Goal: Task Accomplishment & Management: Manage account settings

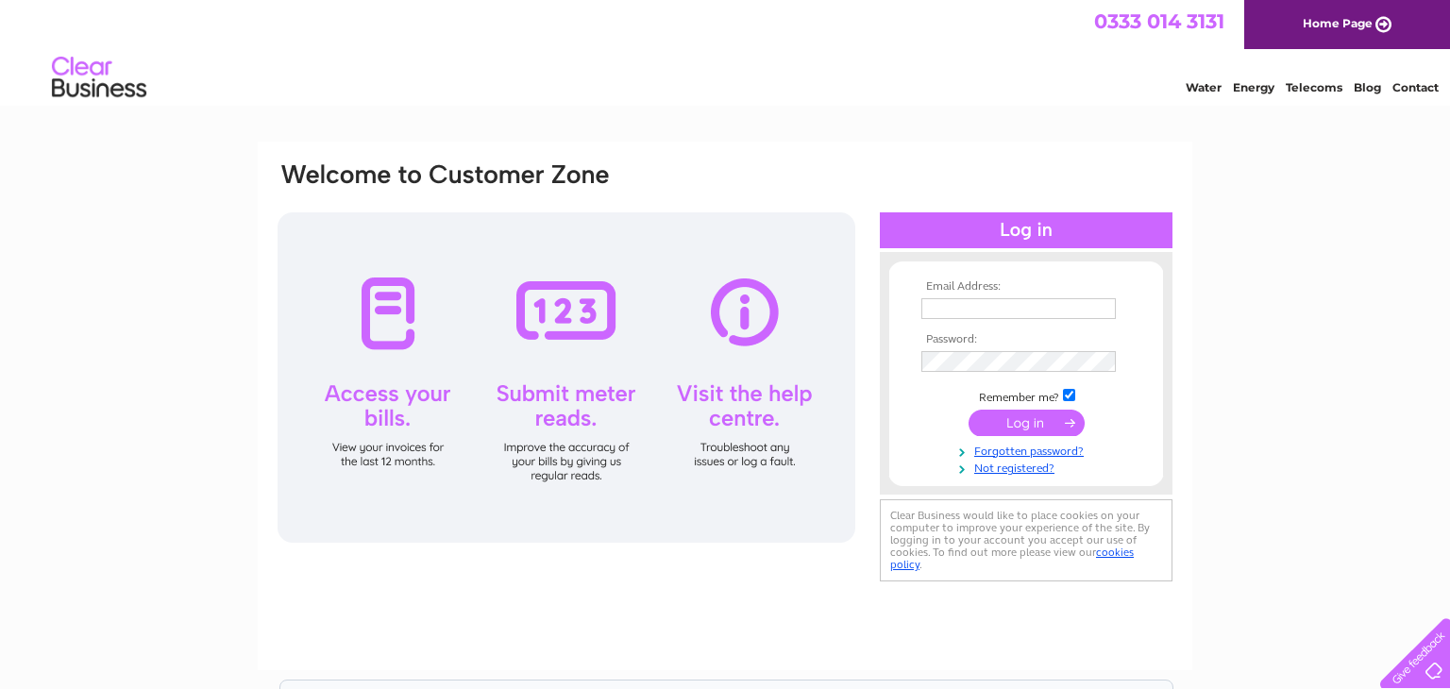
type input "[PERSON_NAME][EMAIL_ADDRESS][PERSON_NAME][DOMAIN_NAME]"
click at [995, 415] on input "submit" at bounding box center [1026, 423] width 116 height 26
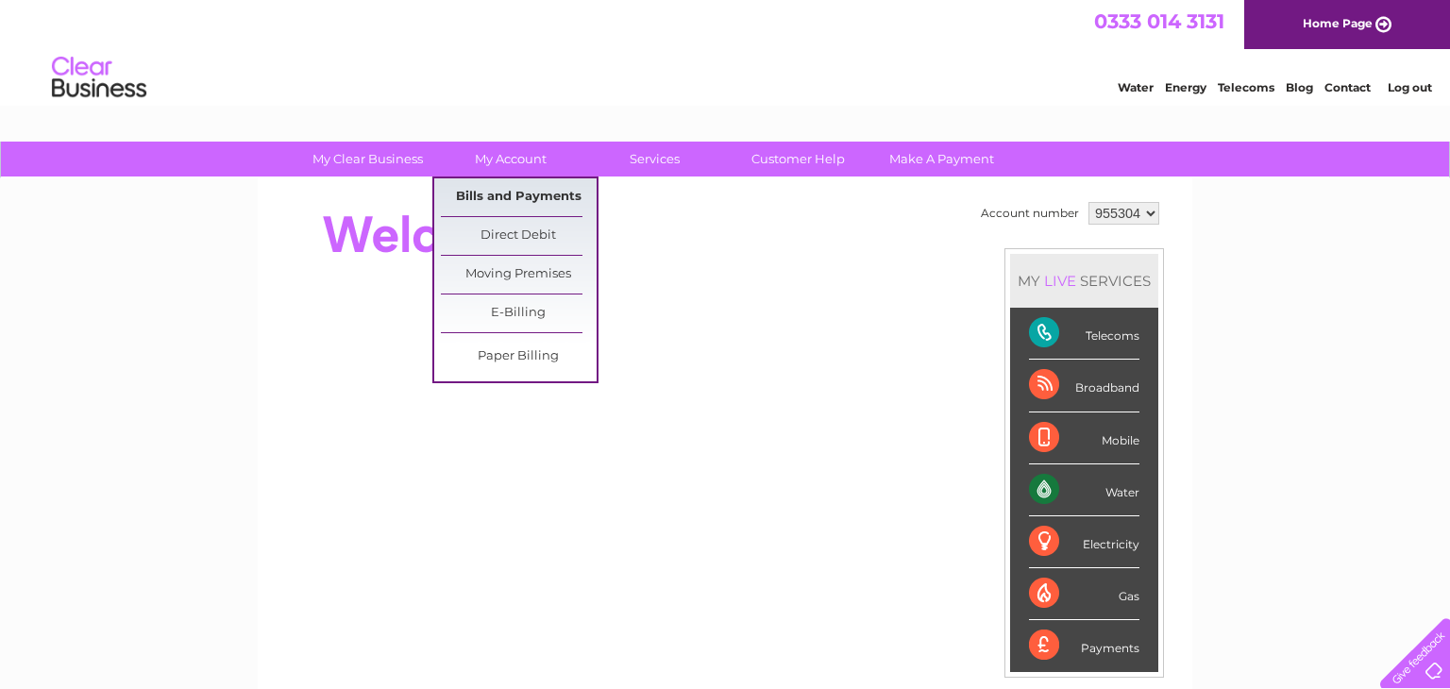
click at [502, 196] on link "Bills and Payments" at bounding box center [519, 197] width 156 height 38
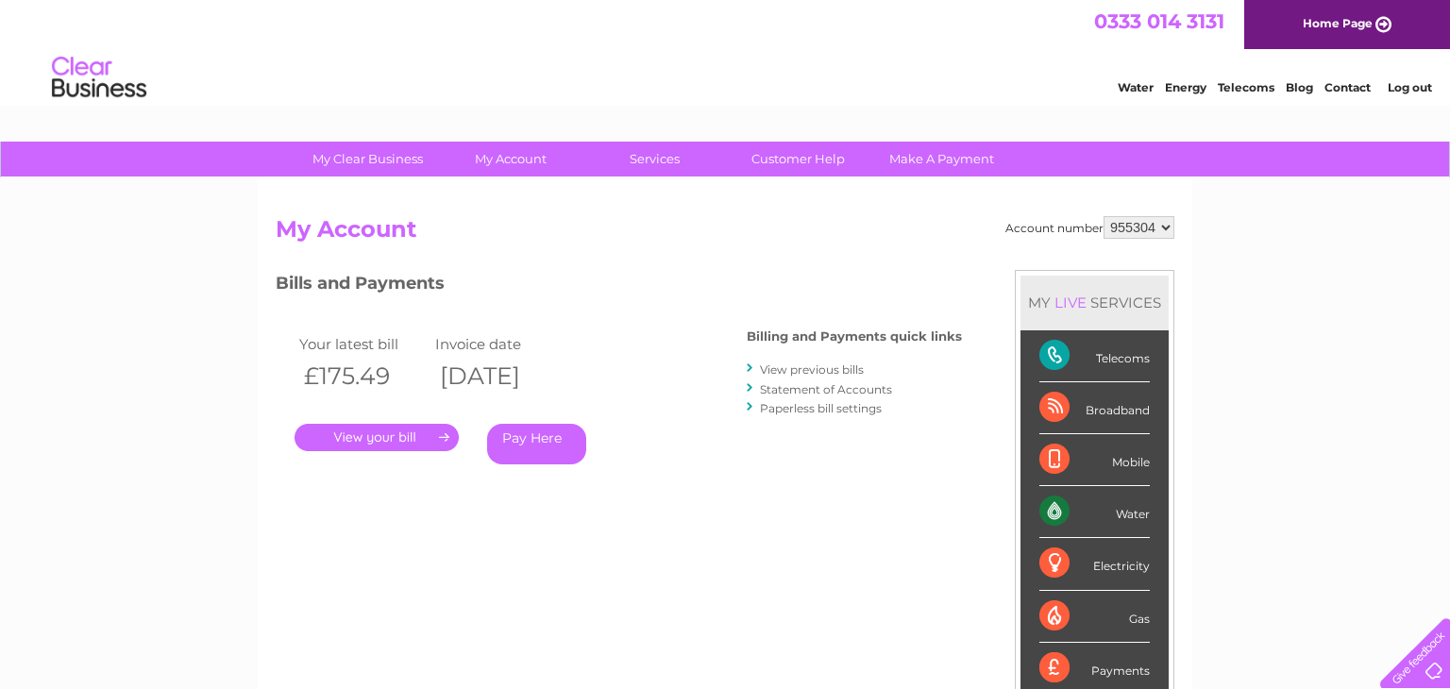
click at [811, 372] on link "View previous bills" at bounding box center [812, 369] width 104 height 14
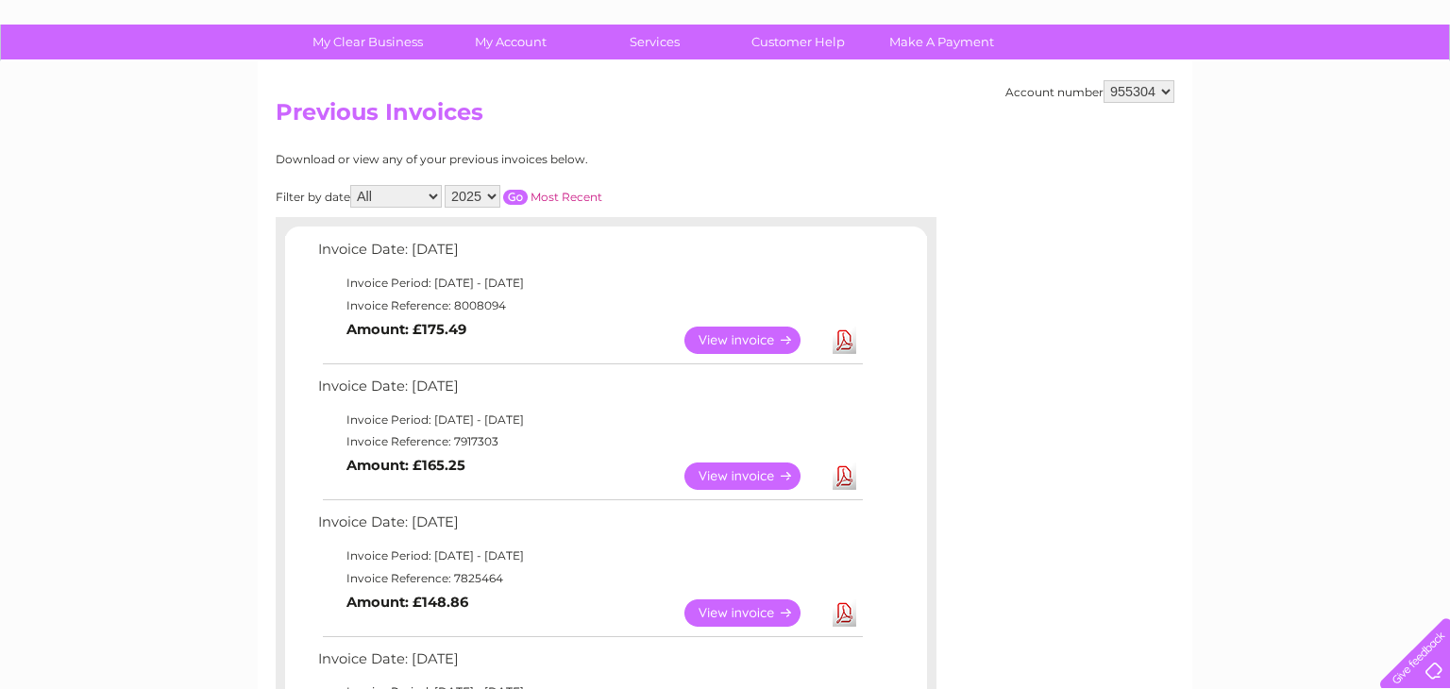
scroll to position [115, 0]
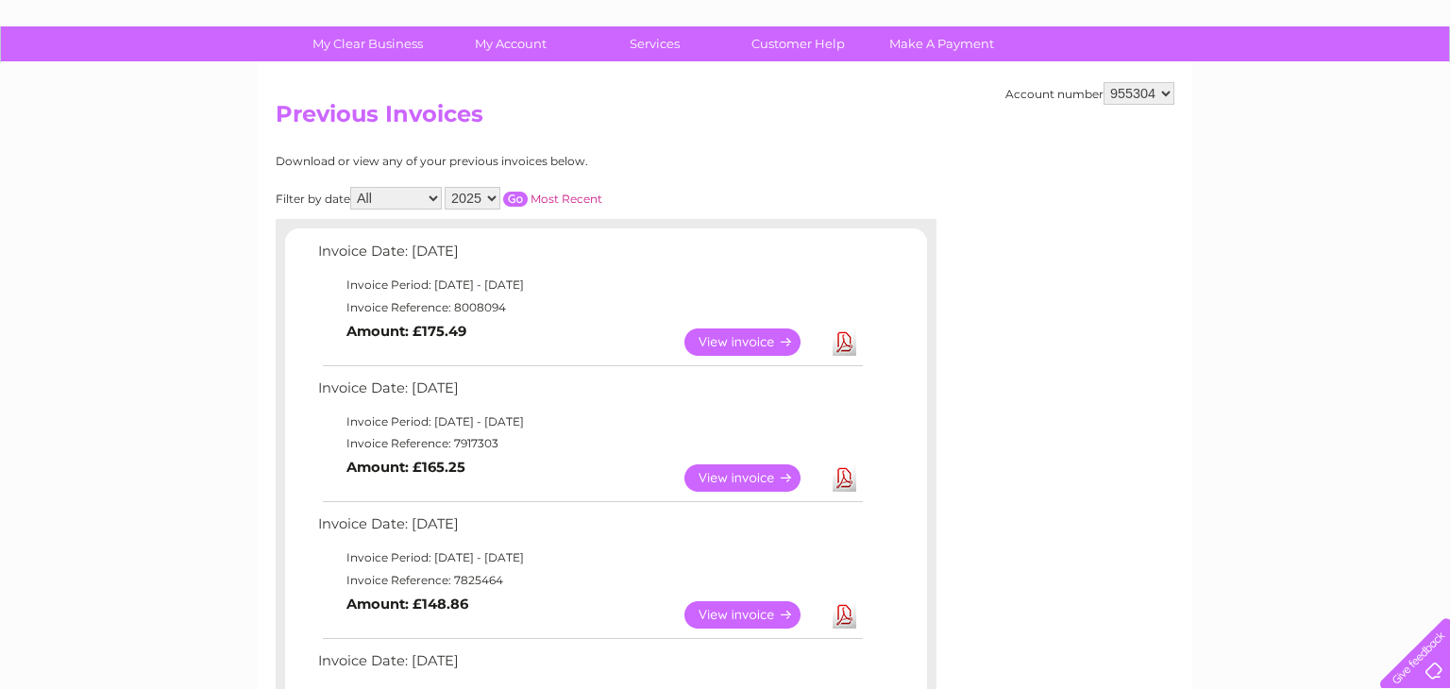
click at [478, 196] on select "2025 2024 2023 2022" at bounding box center [472, 198] width 56 height 23
select select "2024"
click at [444, 187] on select "2025 2024 2023 2022" at bounding box center [472, 198] width 56 height 23
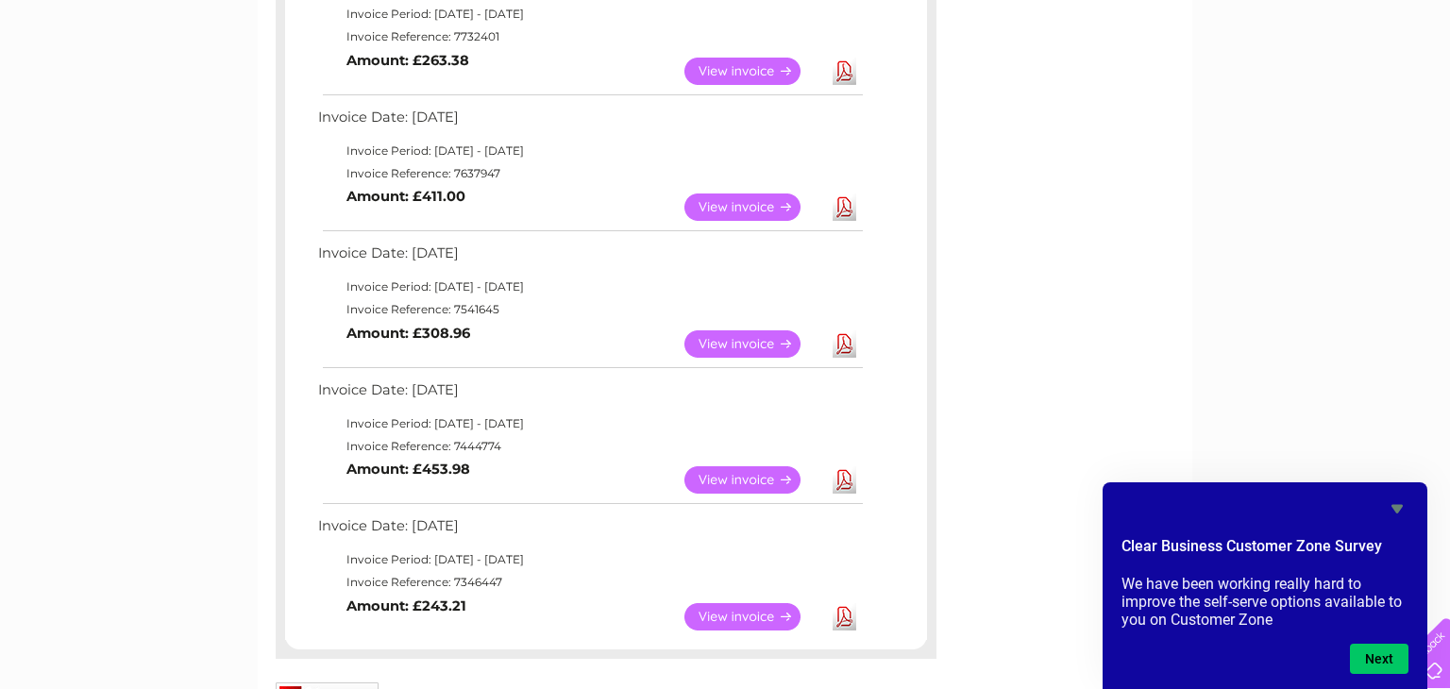
scroll to position [0, 0]
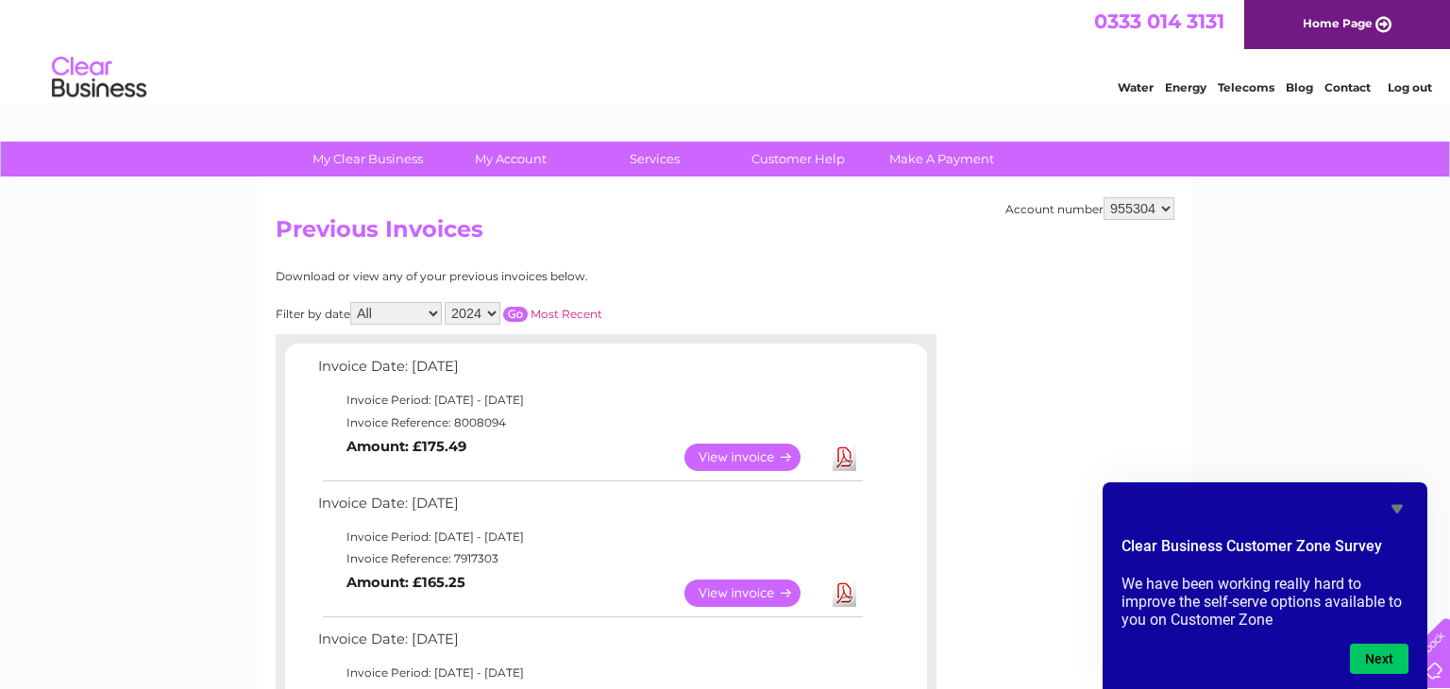
click at [504, 317] on input "button" at bounding box center [515, 314] width 25 height 15
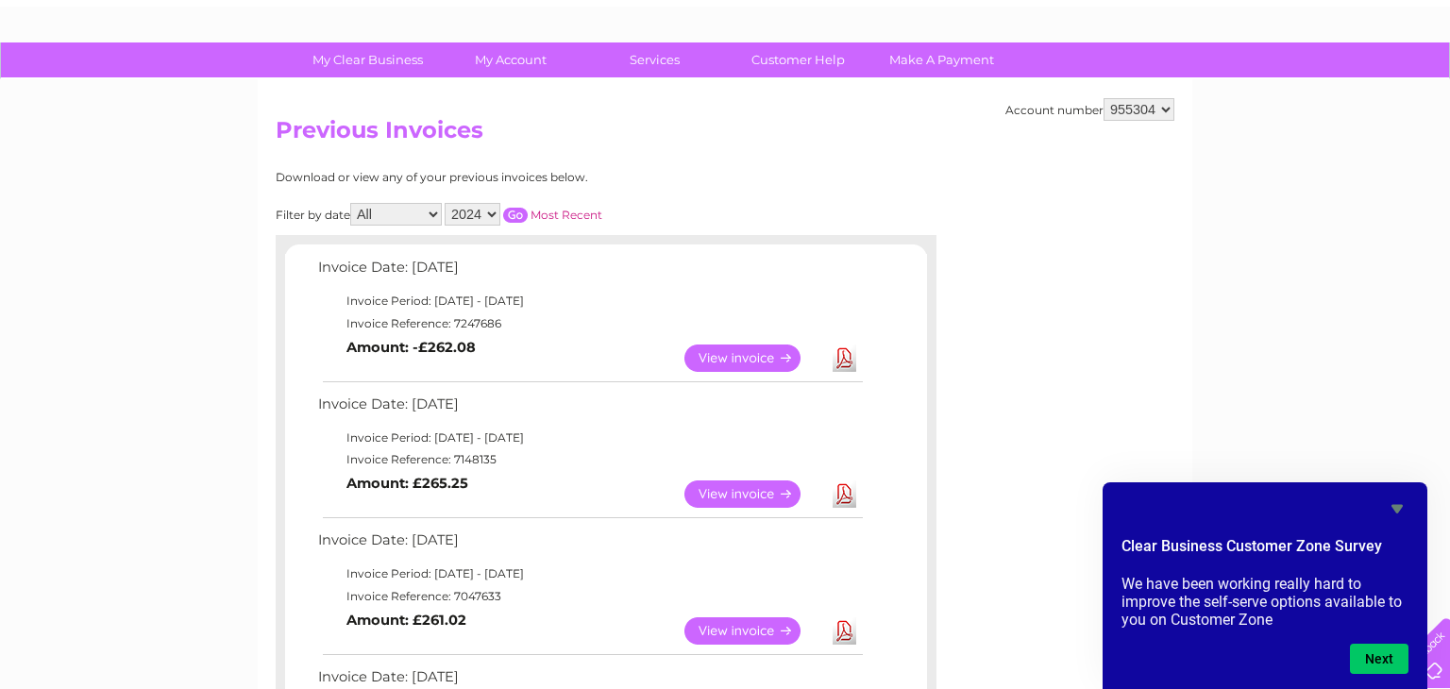
scroll to position [103, 0]
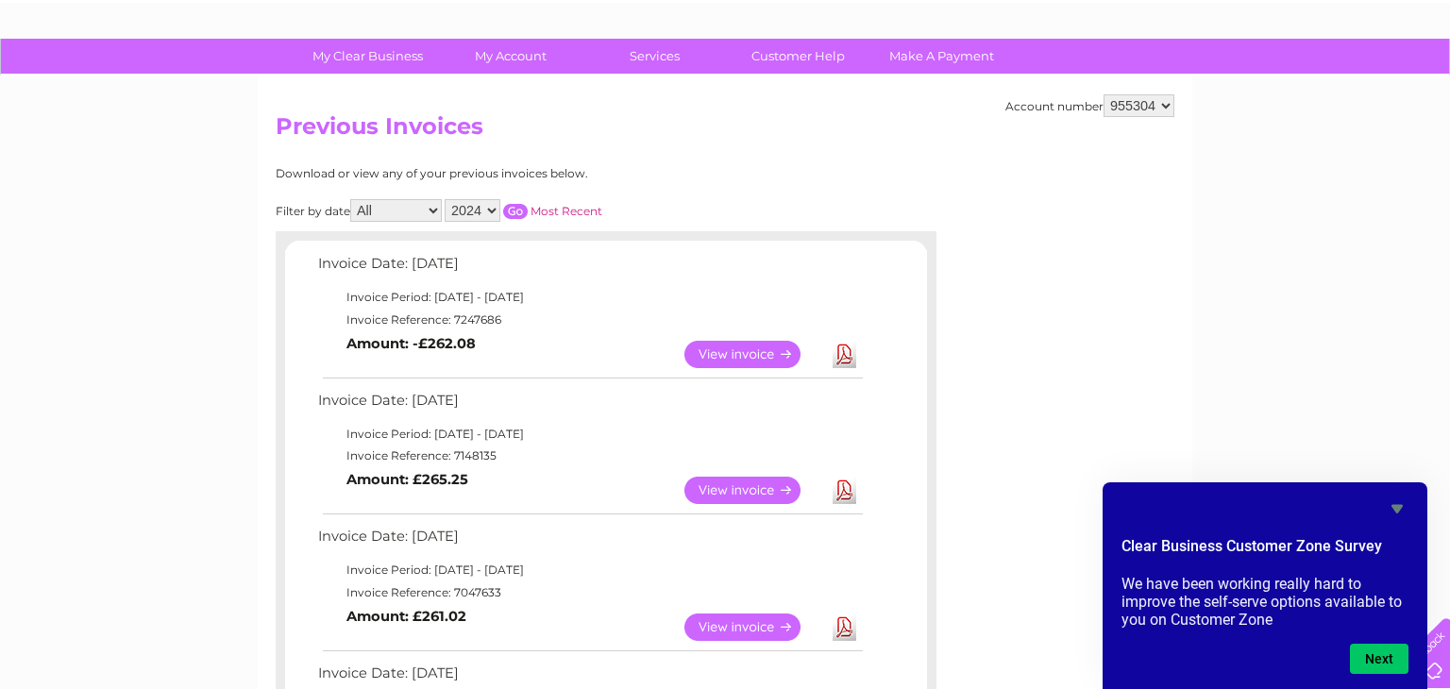
click at [850, 489] on link "Download" at bounding box center [844, 490] width 24 height 27
